Goal: Task Accomplishment & Management: Manage account settings

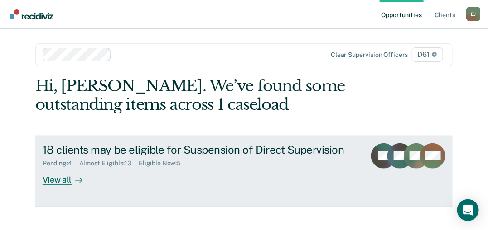
click at [263, 175] on div "18 clients may be eligible for Suspension of Direct Supervision Pending : 4 Alm…" at bounding box center [211, 165] width 337 height 42
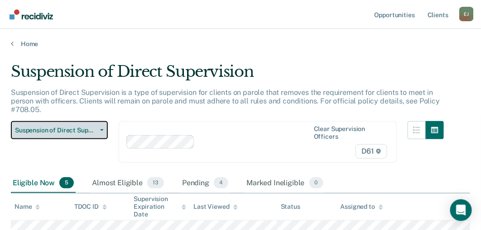
click at [103, 127] on button "Suspension of Direct Supervision" at bounding box center [59, 130] width 97 height 18
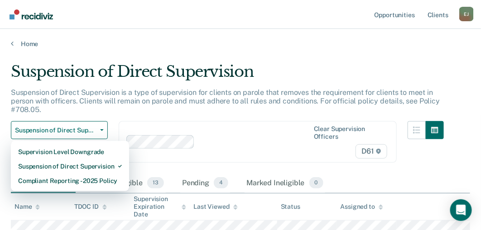
click at [306, 38] on div "Home" at bounding box center [240, 38] width 481 height 19
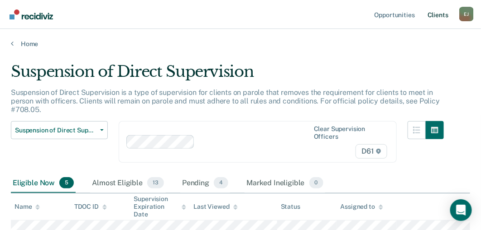
click at [435, 8] on link "Client s" at bounding box center [438, 14] width 24 height 29
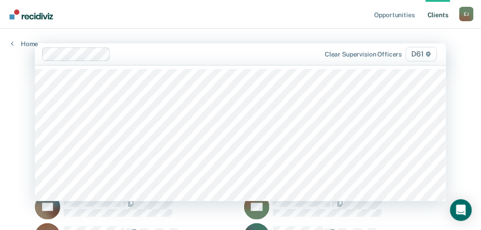
click at [431, 56] on icon at bounding box center [428, 54] width 5 height 5
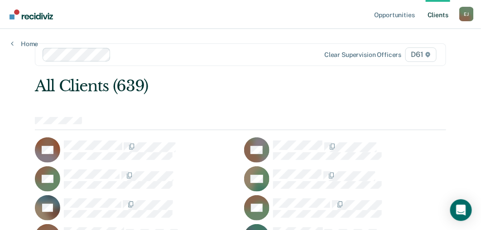
click at [463, 18] on div "[PERSON_NAME]" at bounding box center [466, 14] width 14 height 14
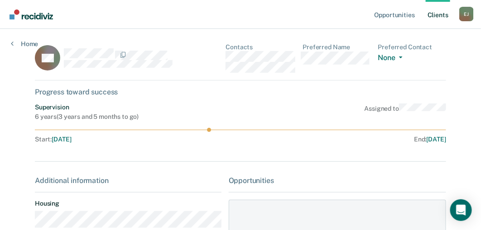
click at [410, 146] on div at bounding box center [240, 146] width 411 height 4
click at [468, 18] on div "[PERSON_NAME]" at bounding box center [466, 14] width 14 height 14
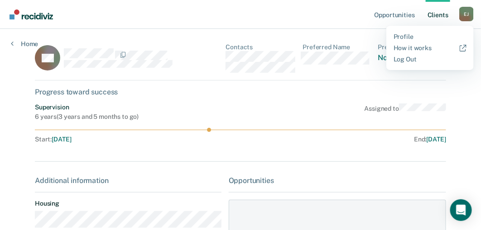
click at [444, 14] on link "Client s" at bounding box center [438, 14] width 24 height 29
